Goal: Information Seeking & Learning: Check status

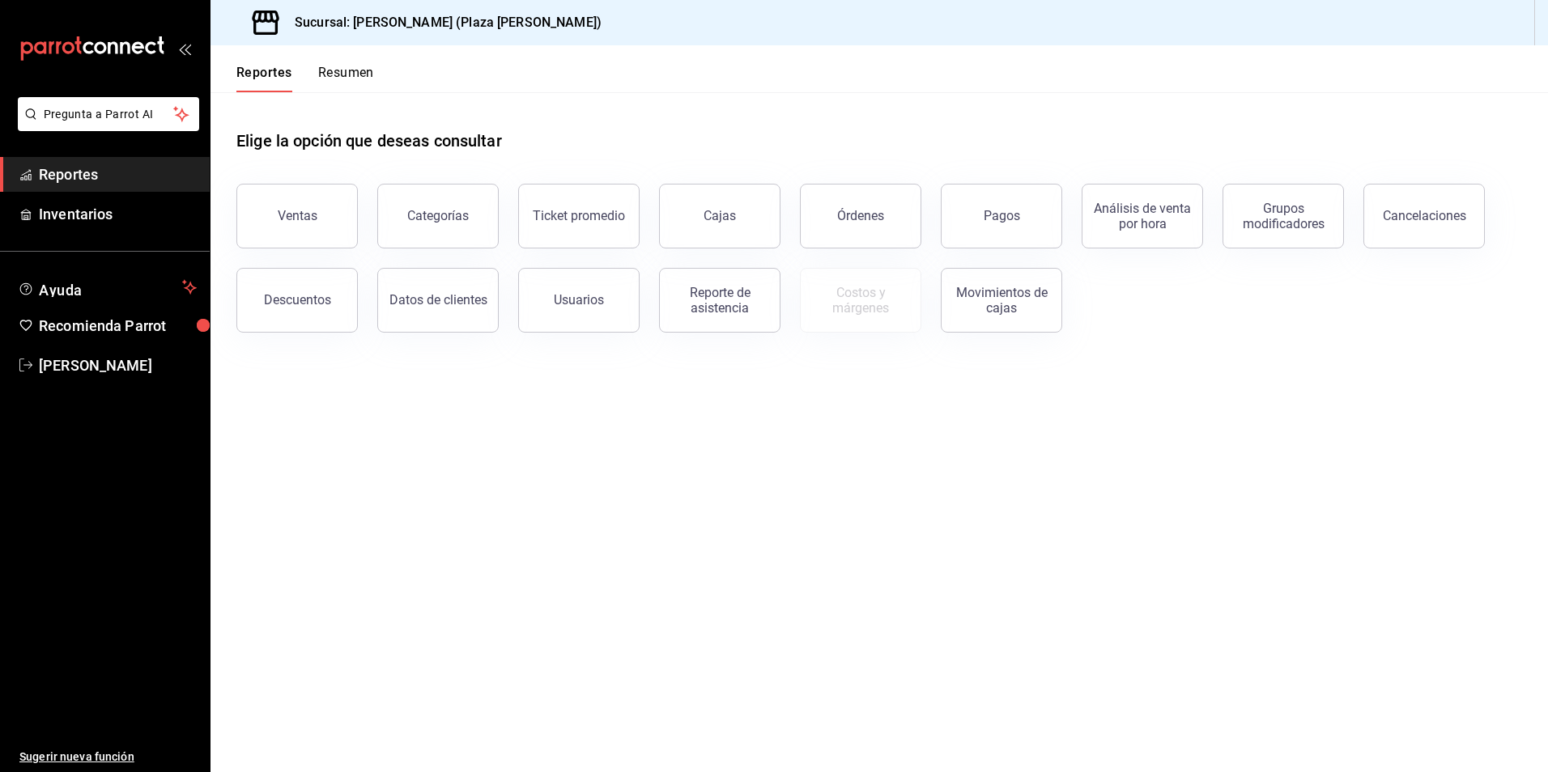
drag, startPoint x: 315, startPoint y: 215, endPoint x: 348, endPoint y: 203, distance: 35.1
click at [315, 214] on div "Ventas" at bounding box center [298, 215] width 40 height 15
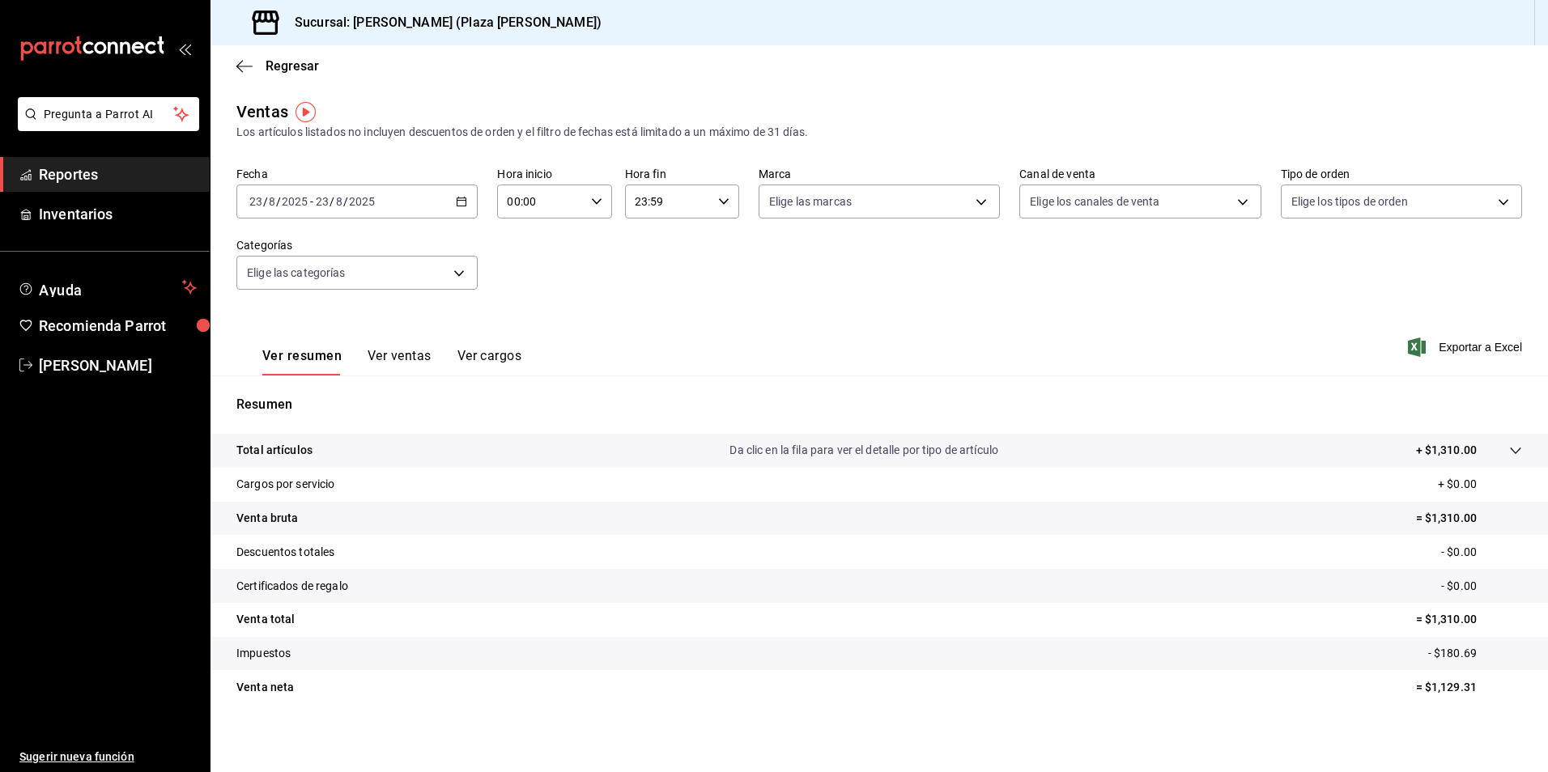
click at [91, 175] on span "Reportes" at bounding box center [118, 175] width 158 height 22
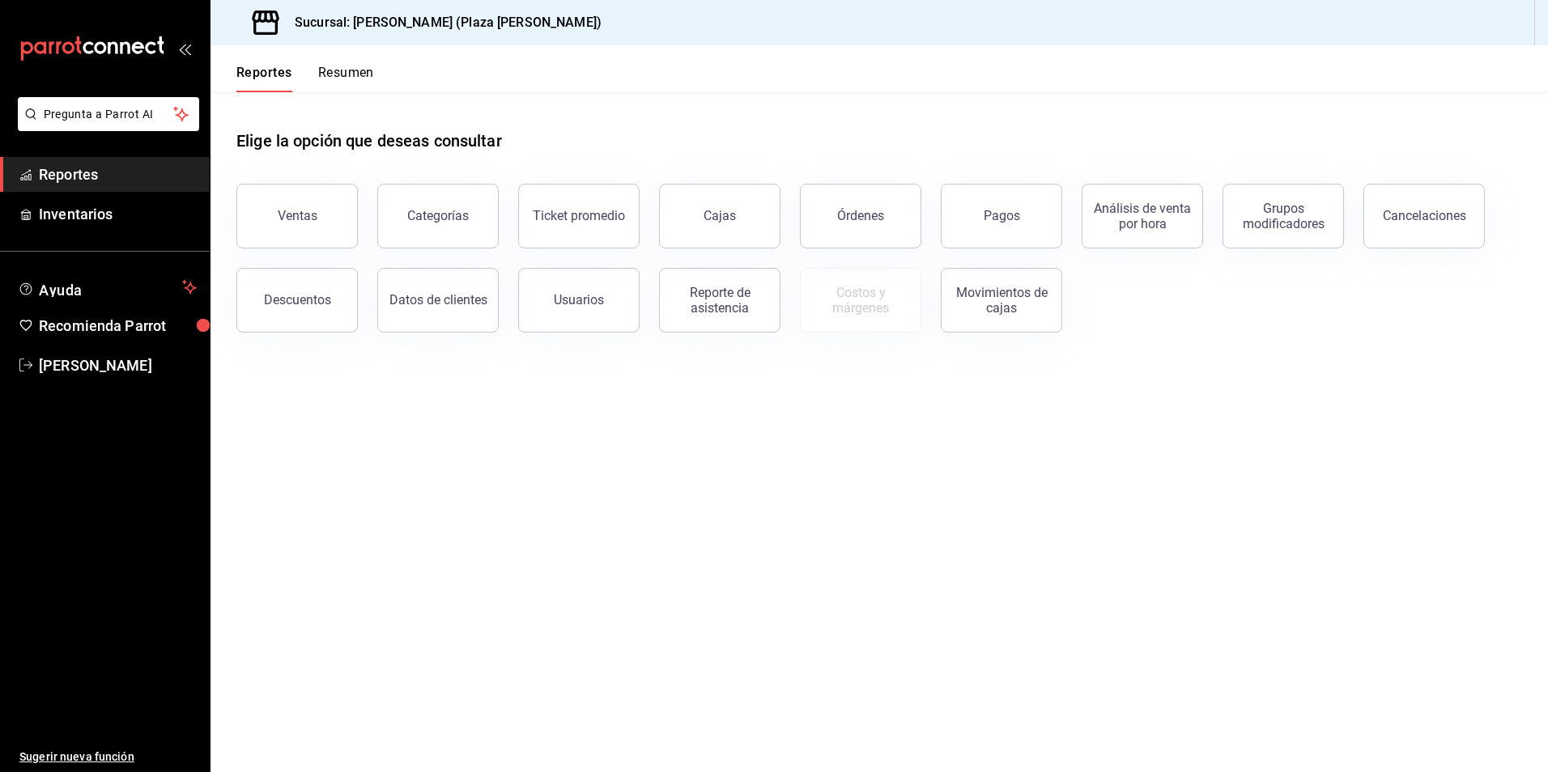
drag, startPoint x: 344, startPoint y: 78, endPoint x: 419, endPoint y: 125, distance: 88.7
click at [345, 77] on button "Resumen" at bounding box center [346, 79] width 56 height 28
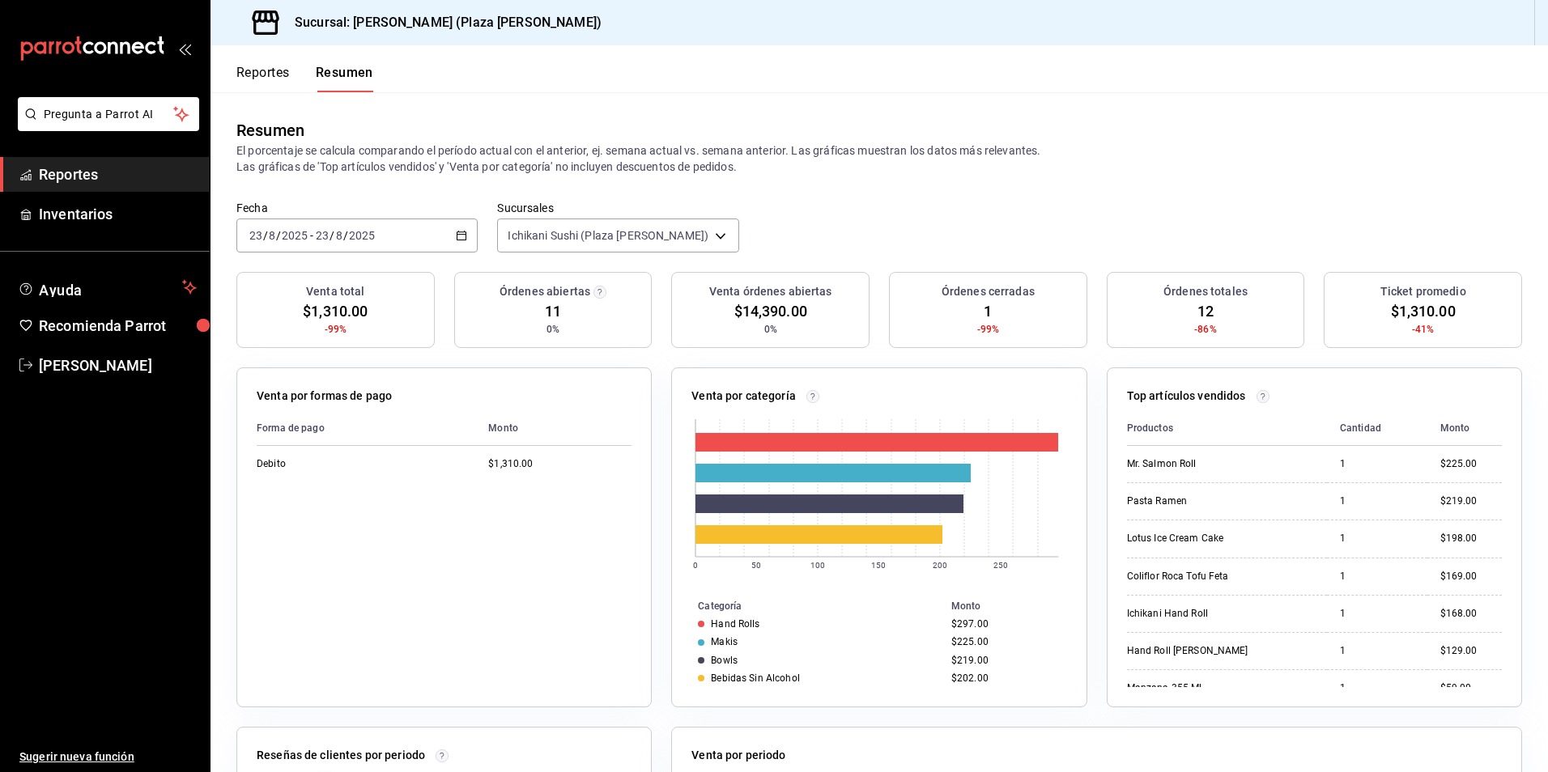
click at [858, 212] on div "Fecha [DATE] [DATE] - [DATE] [DATE] Sucursales Ichikani Sushi (Plaza [PERSON_NA…" at bounding box center [880, 236] width 1338 height 71
click at [797, 224] on div "Fecha [DATE] [DATE] - [DATE] [DATE] Sucursales Ichikani Sushi (Plaza [PERSON_NA…" at bounding box center [880, 236] width 1338 height 71
click at [525, 106] on div "Resumen El porcentaje se calcula comparando el período actual con el anterior, …" at bounding box center [880, 146] width 1338 height 108
